Goal: Information Seeking & Learning: Compare options

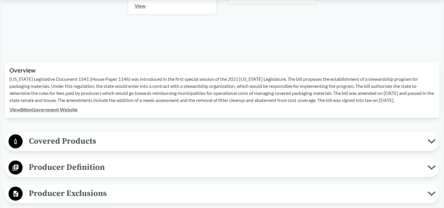
scroll to position [153, 0]
click at [63, 163] on span "Producer Definition" at bounding box center [225, 167] width 405 height 13
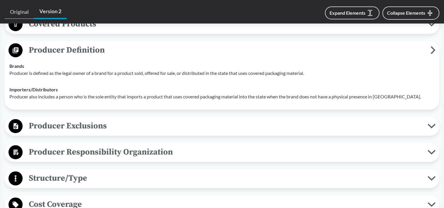
scroll to position [293, 0]
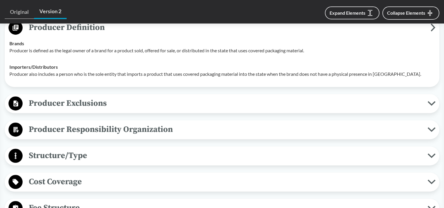
click at [75, 97] on span "Producer Exclusions" at bounding box center [225, 103] width 405 height 13
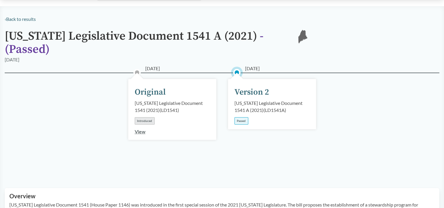
scroll to position [0, 0]
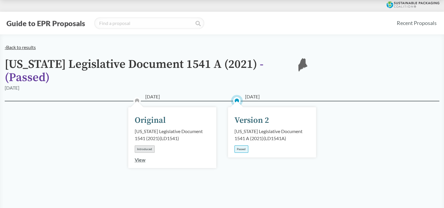
click at [18, 48] on link "‹ Back to results" at bounding box center [20, 47] width 31 height 6
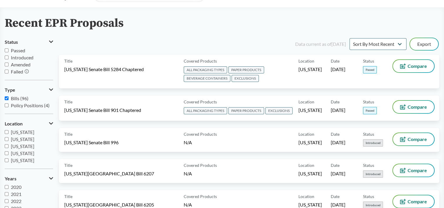
scroll to position [27, 0]
click at [6, 50] on input "Passed" at bounding box center [7, 50] width 4 height 4
checkbox input "true"
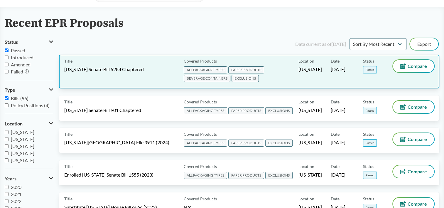
click at [126, 72] on span "[US_STATE] Senate Bill 5284 Chaptered" at bounding box center [104, 69] width 80 height 6
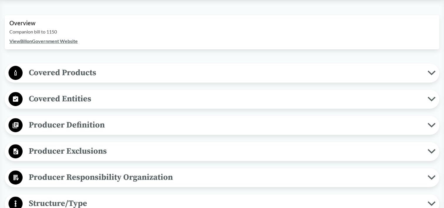
scroll to position [249, 0]
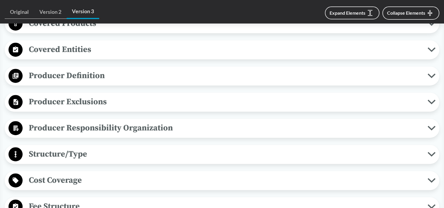
drag, startPoint x: 126, startPoint y: 72, endPoint x: 69, endPoint y: 103, distance: 65.3
click at [69, 103] on span "Producer Exclusions" at bounding box center [225, 101] width 405 height 13
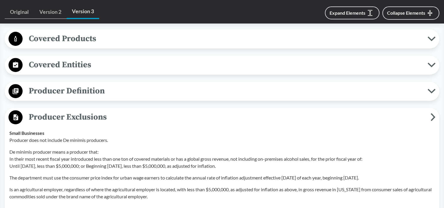
scroll to position [234, 0]
click at [76, 43] on span "Covered Products" at bounding box center [225, 38] width 405 height 13
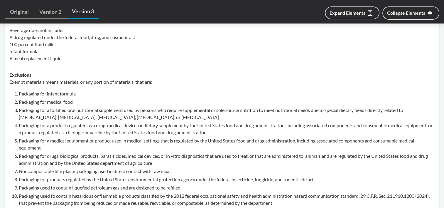
scroll to position [406, 0]
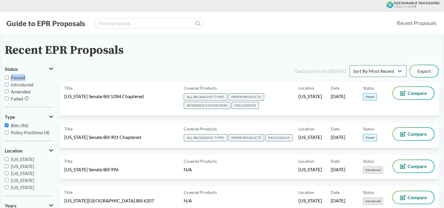
drag, startPoint x: 83, startPoint y: 116, endPoint x: 9, endPoint y: 80, distance: 82.4
click at [9, 80] on div "Passed Introduced Amended Failed" at bounding box center [29, 88] width 48 height 28
drag, startPoint x: 8, startPoint y: 80, endPoint x: 6, endPoint y: 77, distance: 3.6
click at [6, 77] on input "Passed" at bounding box center [7, 77] width 4 height 4
checkbox input "true"
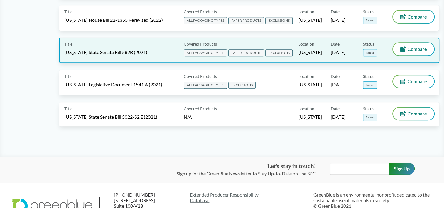
scroll to position [319, 0]
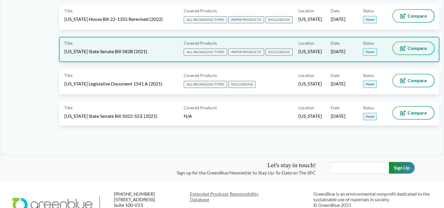
click at [403, 48] on icon at bounding box center [402, 49] width 2 height 2
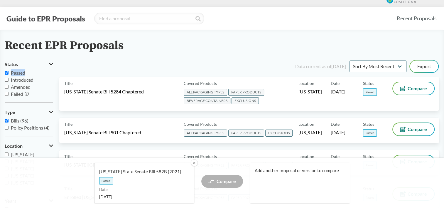
scroll to position [4, 0]
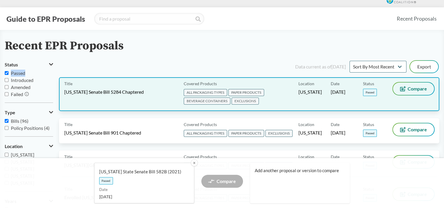
click at [411, 90] on span "Compare" at bounding box center [417, 88] width 19 height 5
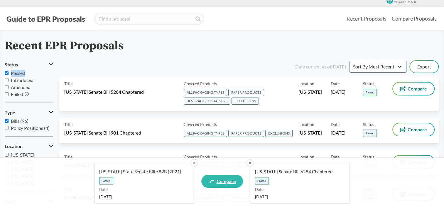
click at [230, 178] on link "Compare" at bounding box center [222, 181] width 42 height 13
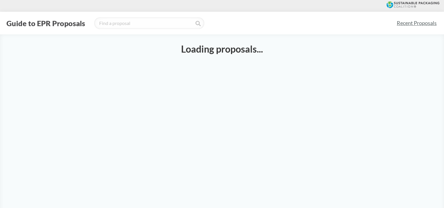
select select "SB582B"
select select "SB5284C"
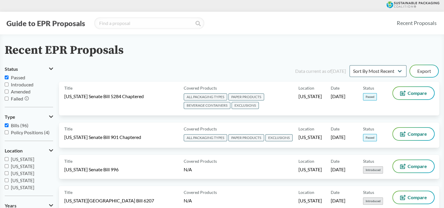
drag, startPoint x: 4, startPoint y: 75, endPoint x: 5, endPoint y: 77, distance: 3.4
click at [5, 77] on input "Passed" at bounding box center [7, 77] width 4 height 4
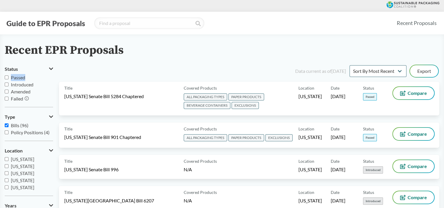
click at [5, 77] on input "Passed" at bounding box center [7, 77] width 4 height 4
checkbox input "true"
click at [6, 77] on input "Passed" at bounding box center [7, 77] width 4 height 4
checkbox input "true"
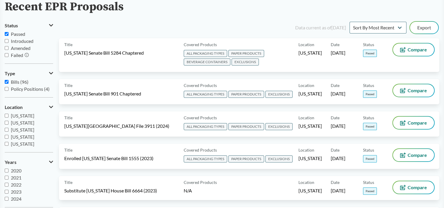
scroll to position [127, 0]
click at [7, 136] on input "[US_STATE]" at bounding box center [7, 137] width 4 height 4
checkbox input "true"
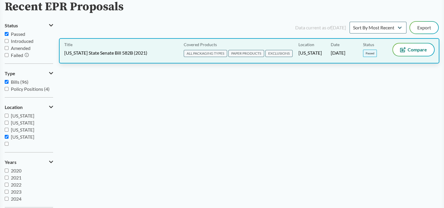
click at [122, 50] on span "[US_STATE] State Senate Bill 582B (2021)" at bounding box center [105, 53] width 83 height 6
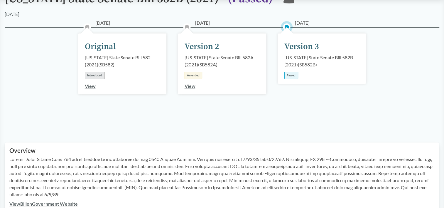
scroll to position [65, 0]
drag, startPoint x: 319, startPoint y: 65, endPoint x: 283, endPoint y: 53, distance: 37.8
click at [283, 53] on div "[DATE] Version 3 [US_STATE] State Senate Bill 582B (2021) ( SB582B ) Passed" at bounding box center [322, 59] width 88 height 50
copy div "[US_STATE] State Senate Bill 582B (2021) ( SB582B )"
